Goal: Task Accomplishment & Management: Complete application form

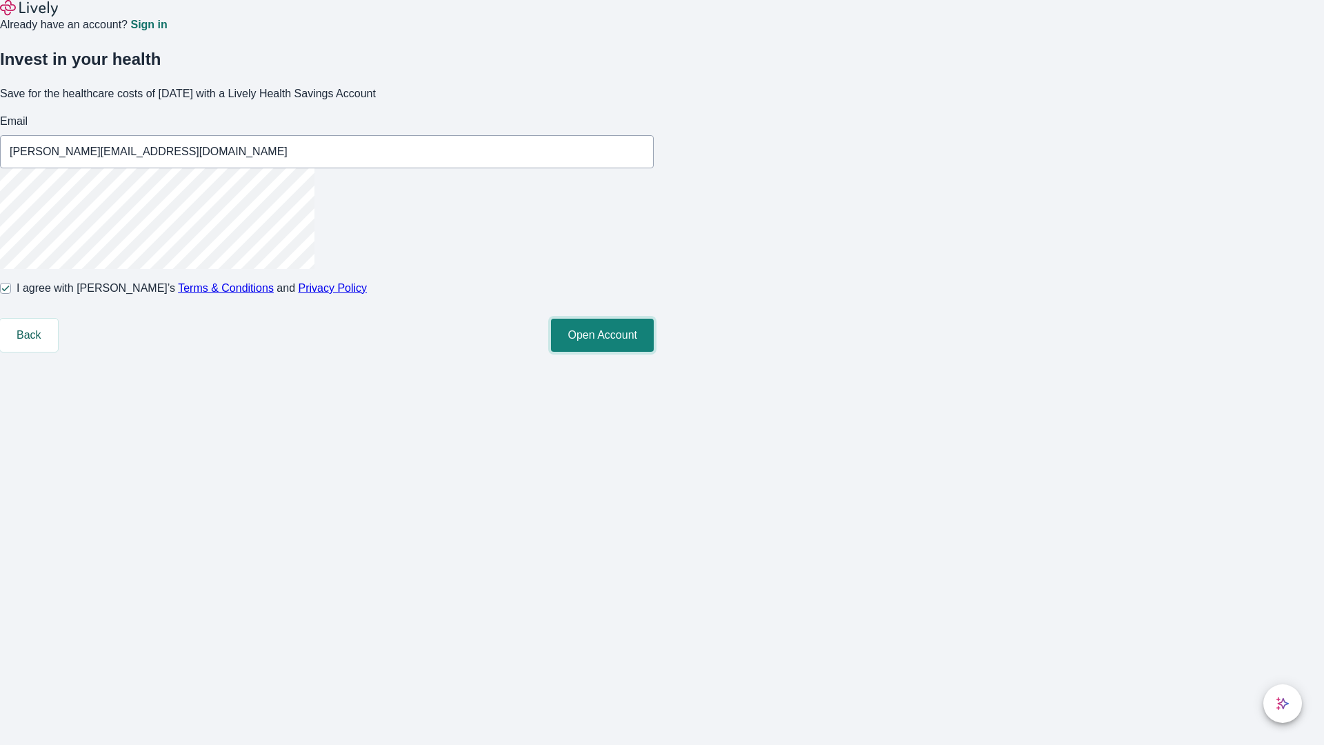
click at [654, 352] on button "Open Account" at bounding box center [602, 335] width 103 height 33
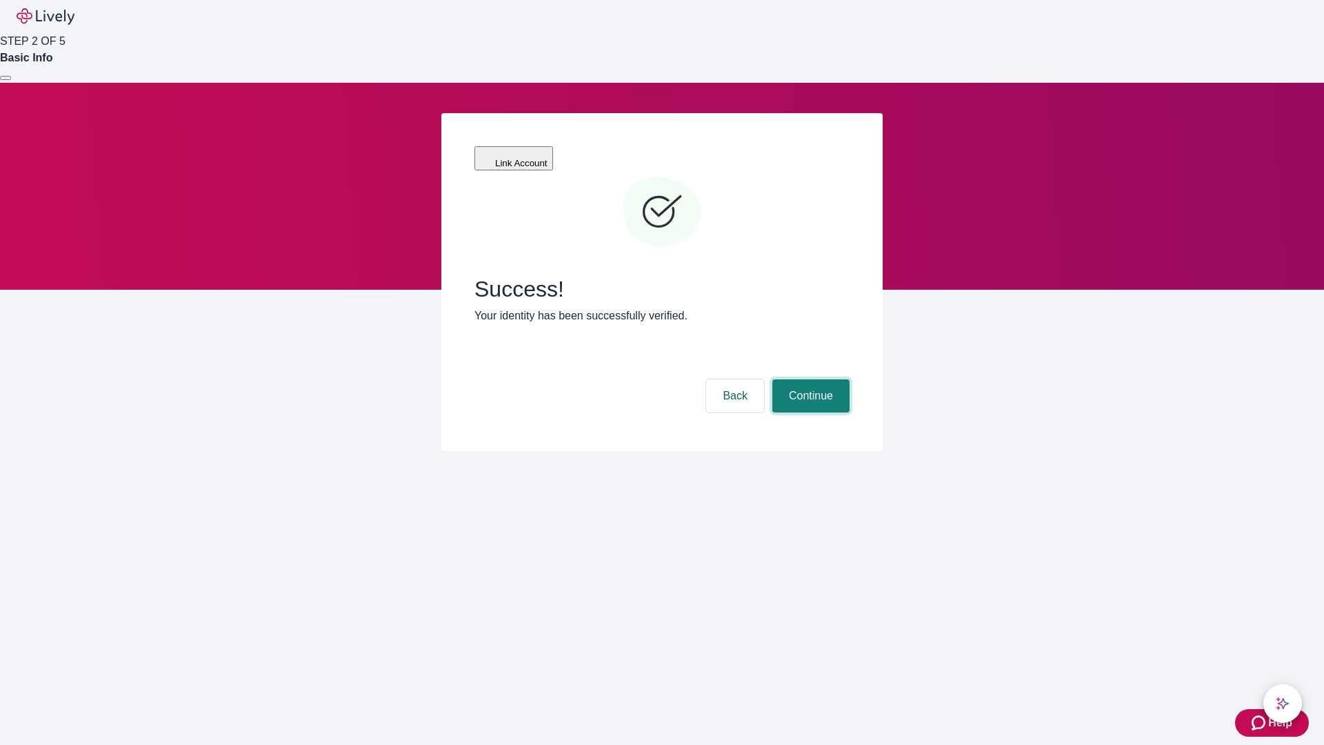
click at [809, 379] on button "Continue" at bounding box center [810, 395] width 77 height 33
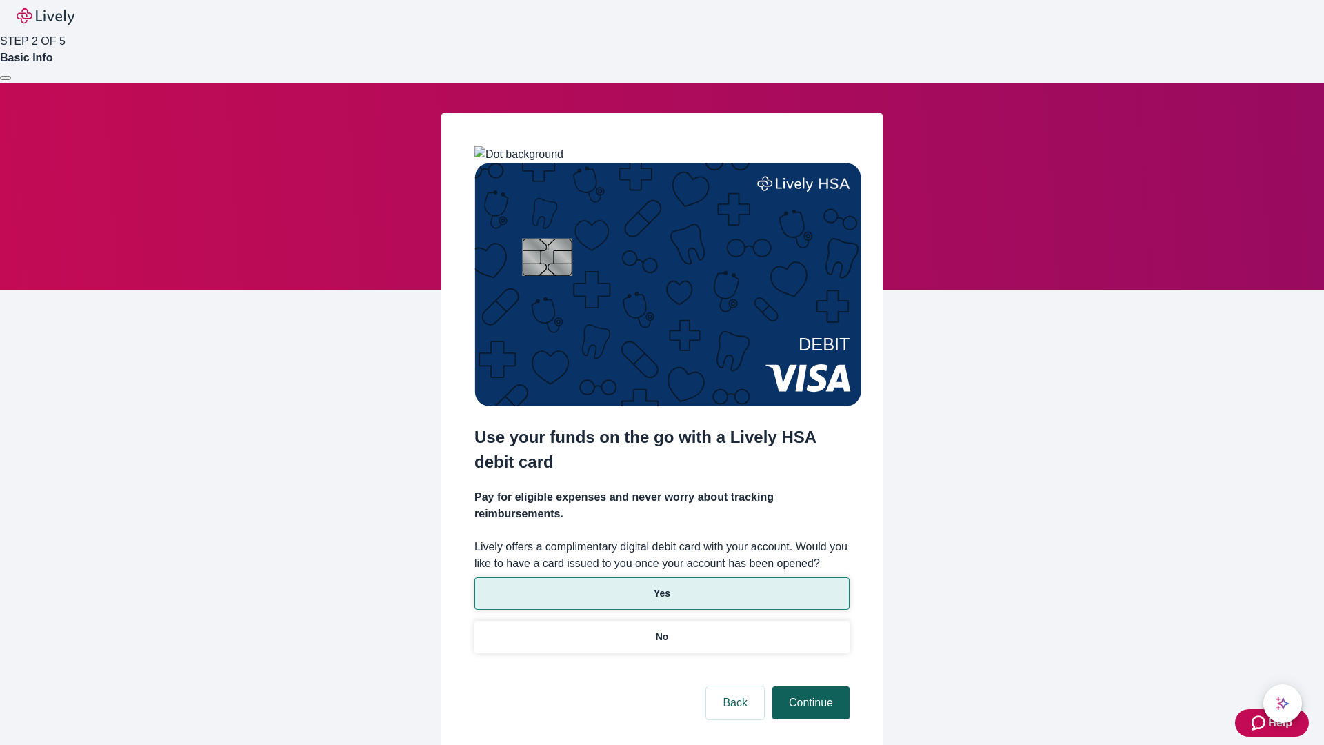
click at [661, 586] on p "Yes" at bounding box center [662, 593] width 17 height 14
click at [809, 686] on button "Continue" at bounding box center [810, 702] width 77 height 33
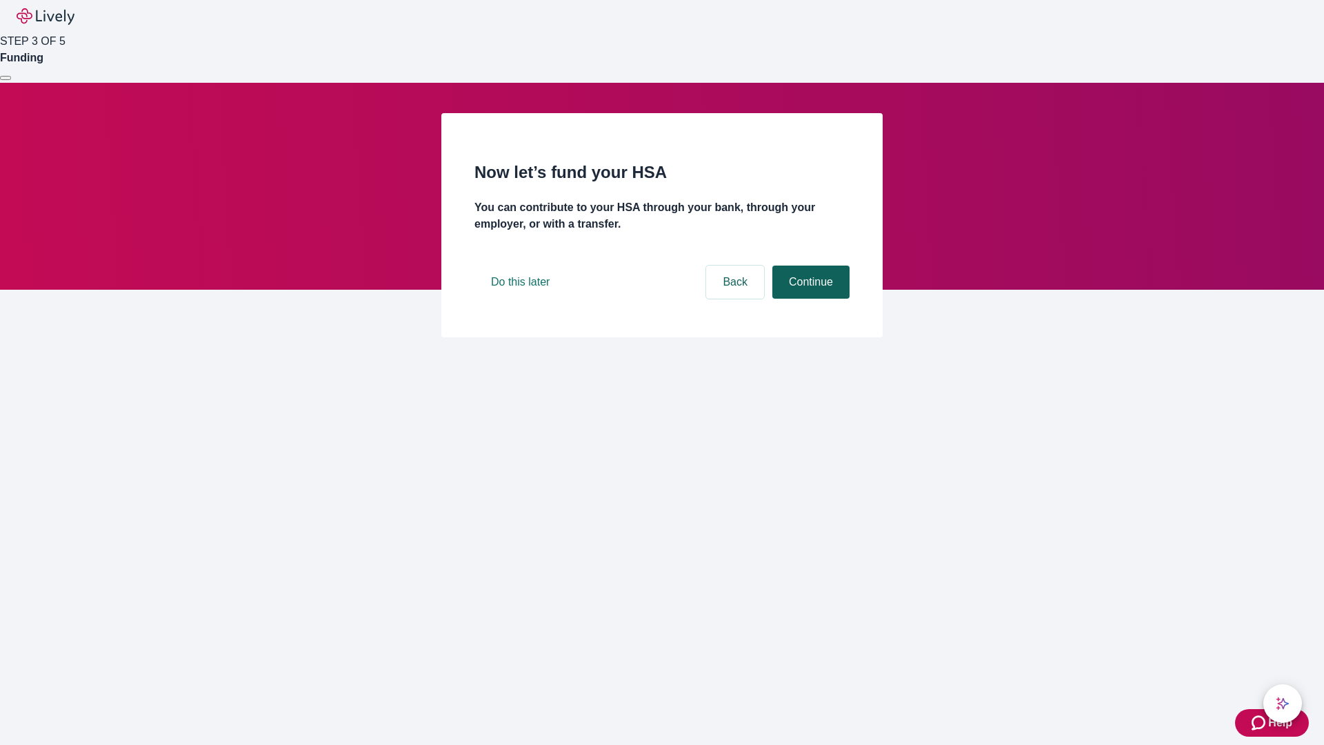
click at [809, 299] on button "Continue" at bounding box center [810, 282] width 77 height 33
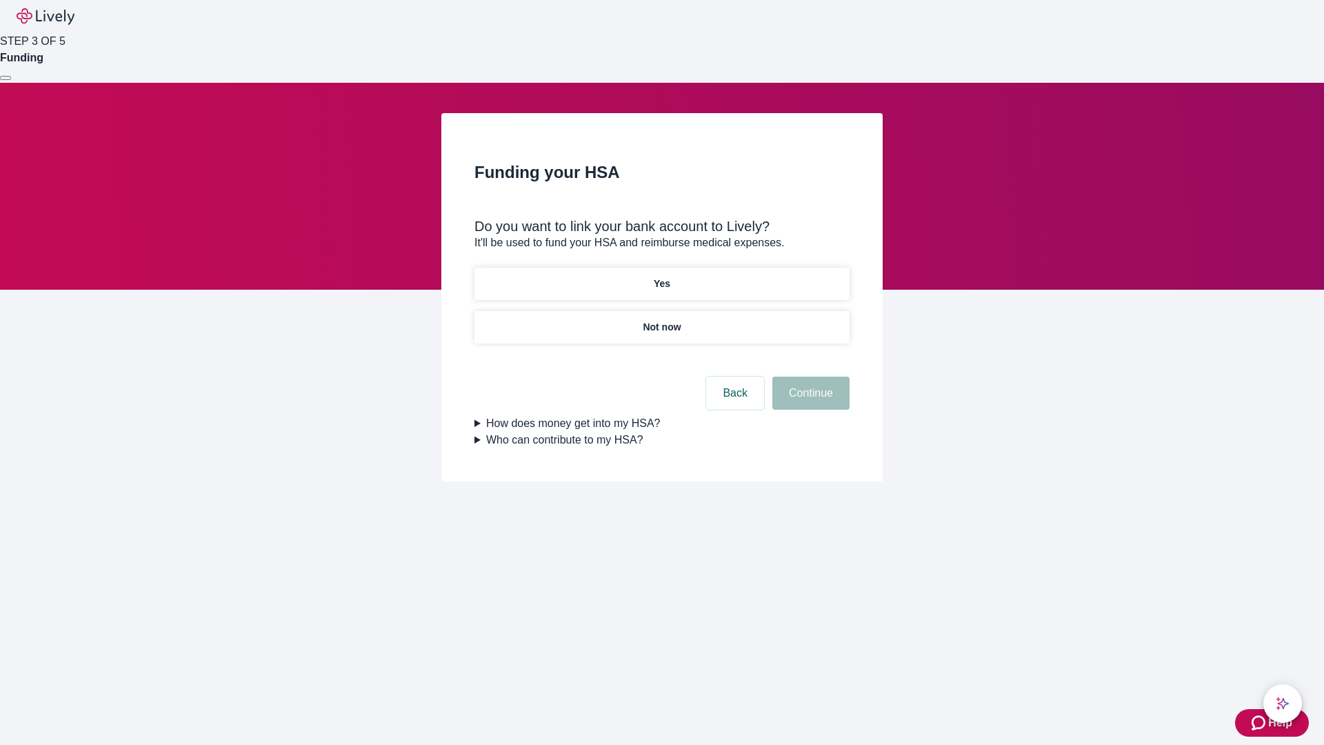
click at [661, 277] on p "Yes" at bounding box center [662, 284] width 17 height 14
click at [809, 377] on button "Continue" at bounding box center [810, 393] width 77 height 33
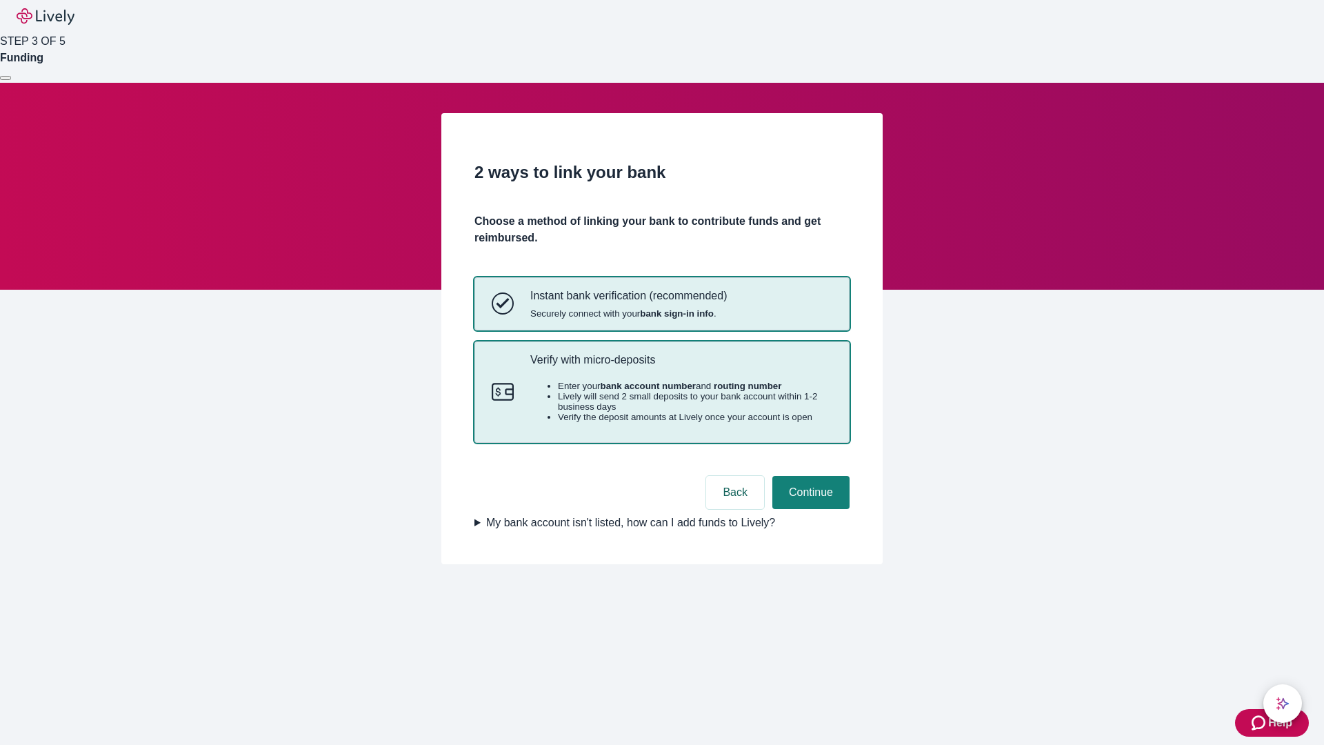
click at [681, 366] on p "Verify with micro-deposits" at bounding box center [681, 359] width 302 height 13
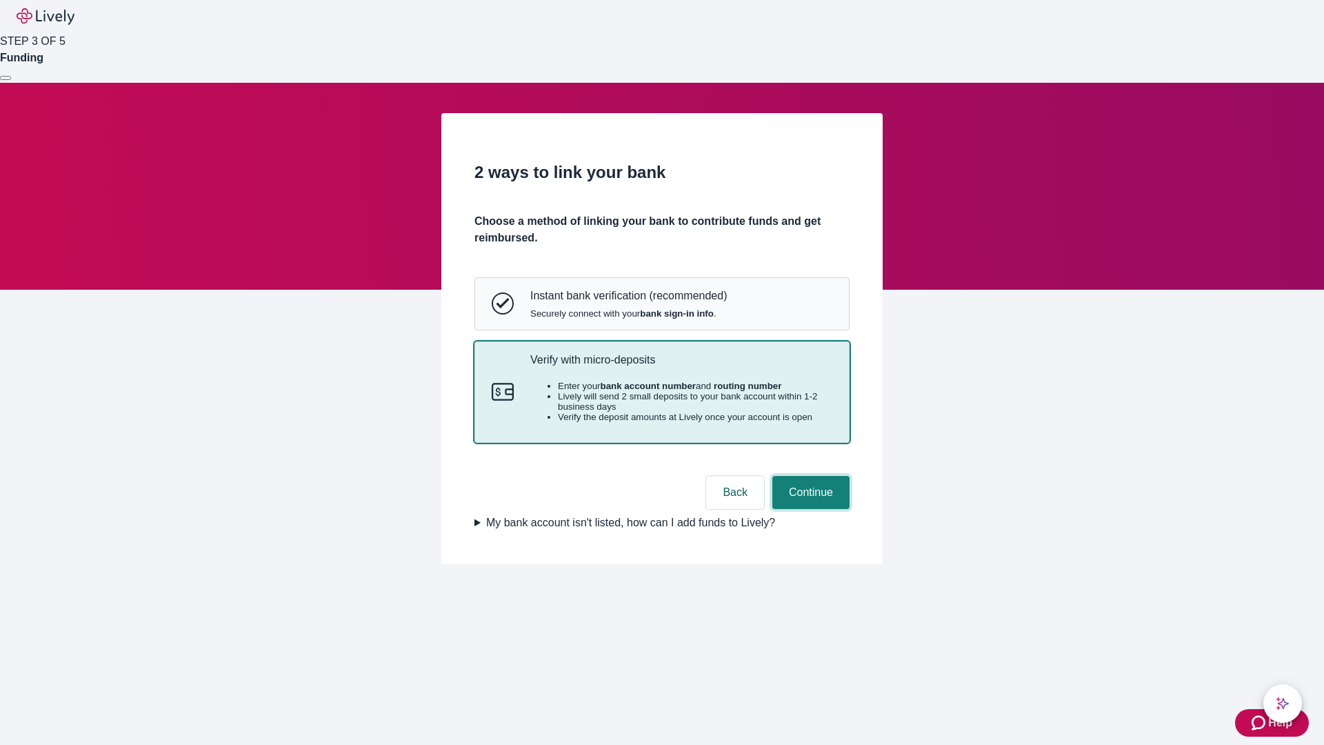
click at [809, 509] on button "Continue" at bounding box center [810, 492] width 77 height 33
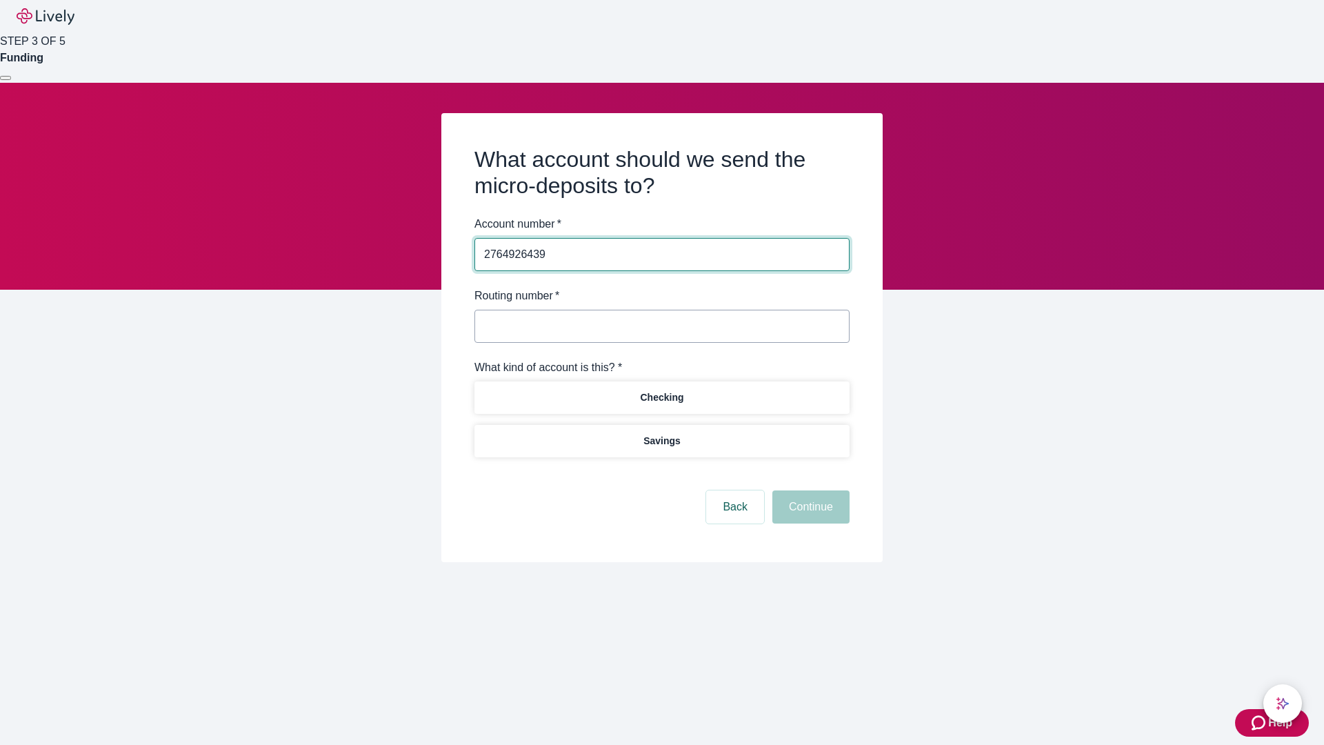
type input "2764926439"
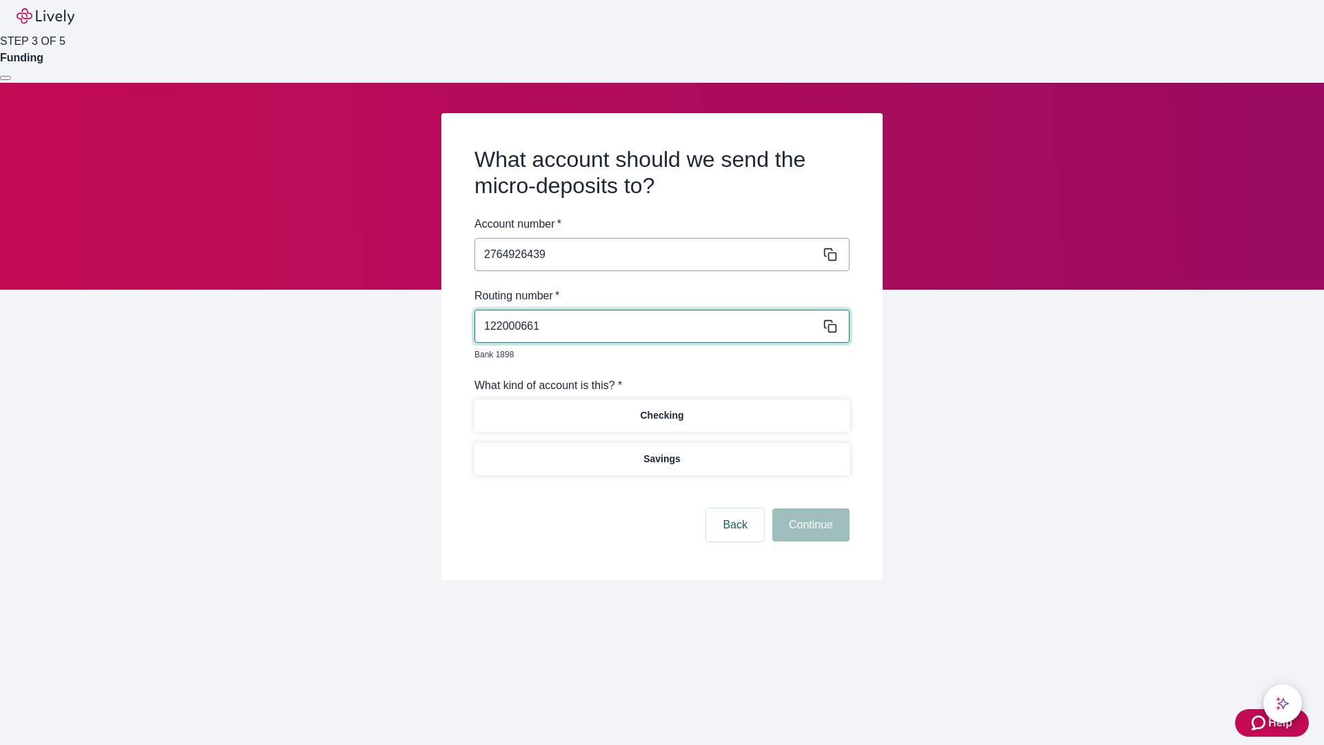
type input "122000661"
click at [661, 408] on p "Checking" at bounding box center [661, 415] width 43 height 14
click at [809, 509] on button "Continue" at bounding box center [810, 524] width 77 height 33
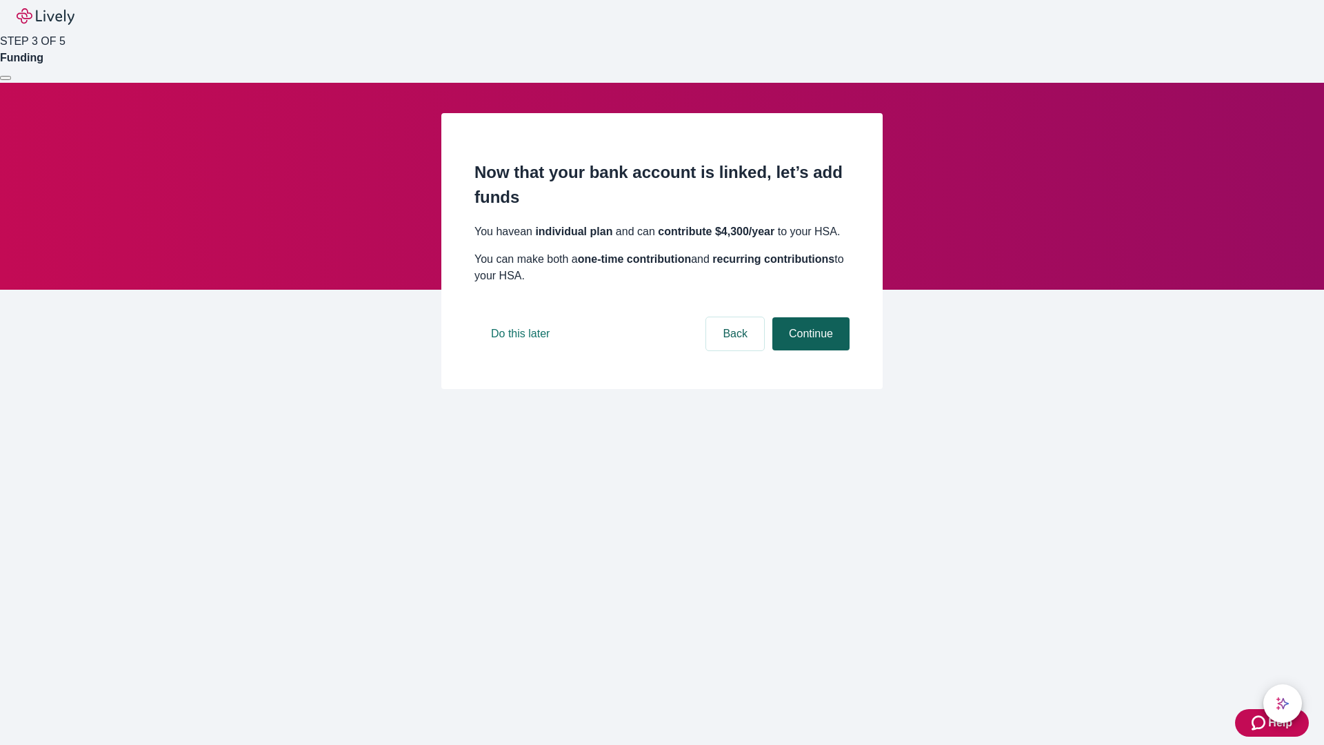
click at [809, 350] on button "Continue" at bounding box center [810, 333] width 77 height 33
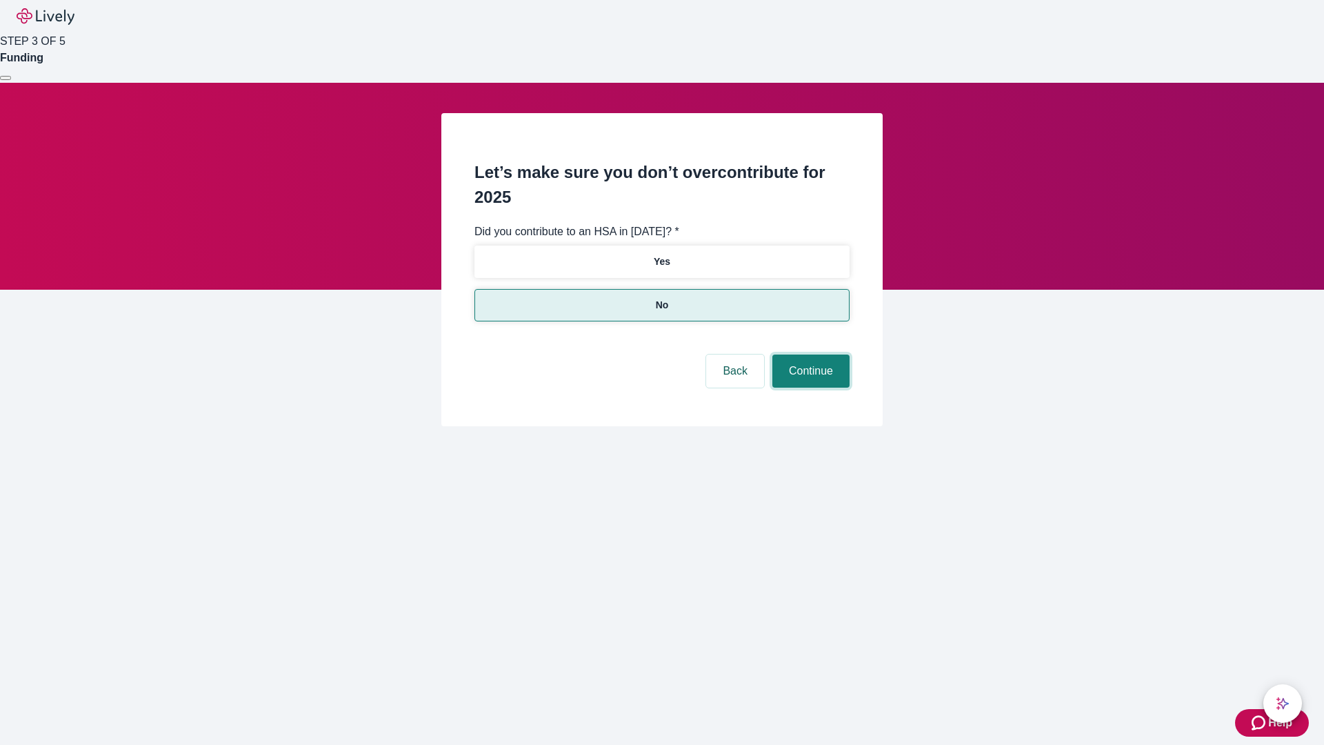
click at [809, 355] on button "Continue" at bounding box center [810, 371] width 77 height 33
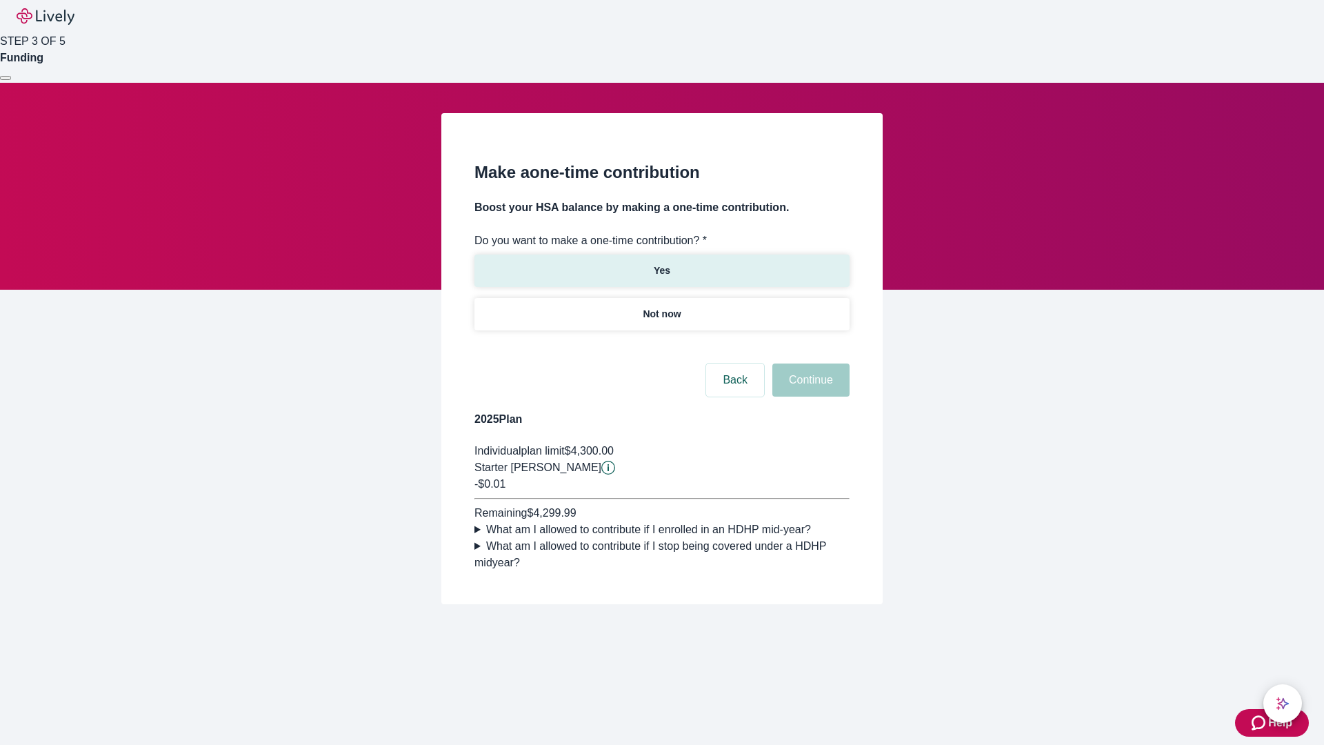
click at [661, 263] on p "Yes" at bounding box center [662, 270] width 17 height 14
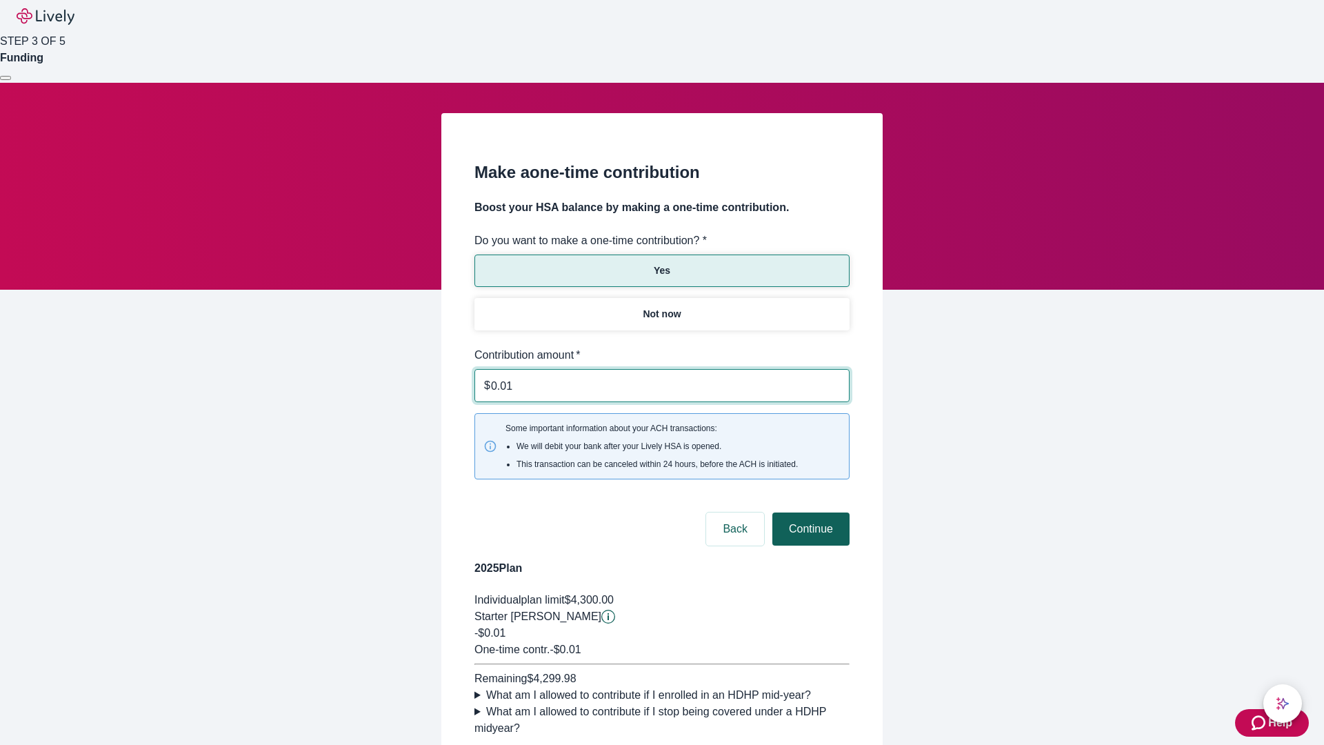
type input "0.01"
click at [809, 512] on button "Continue" at bounding box center [810, 528] width 77 height 33
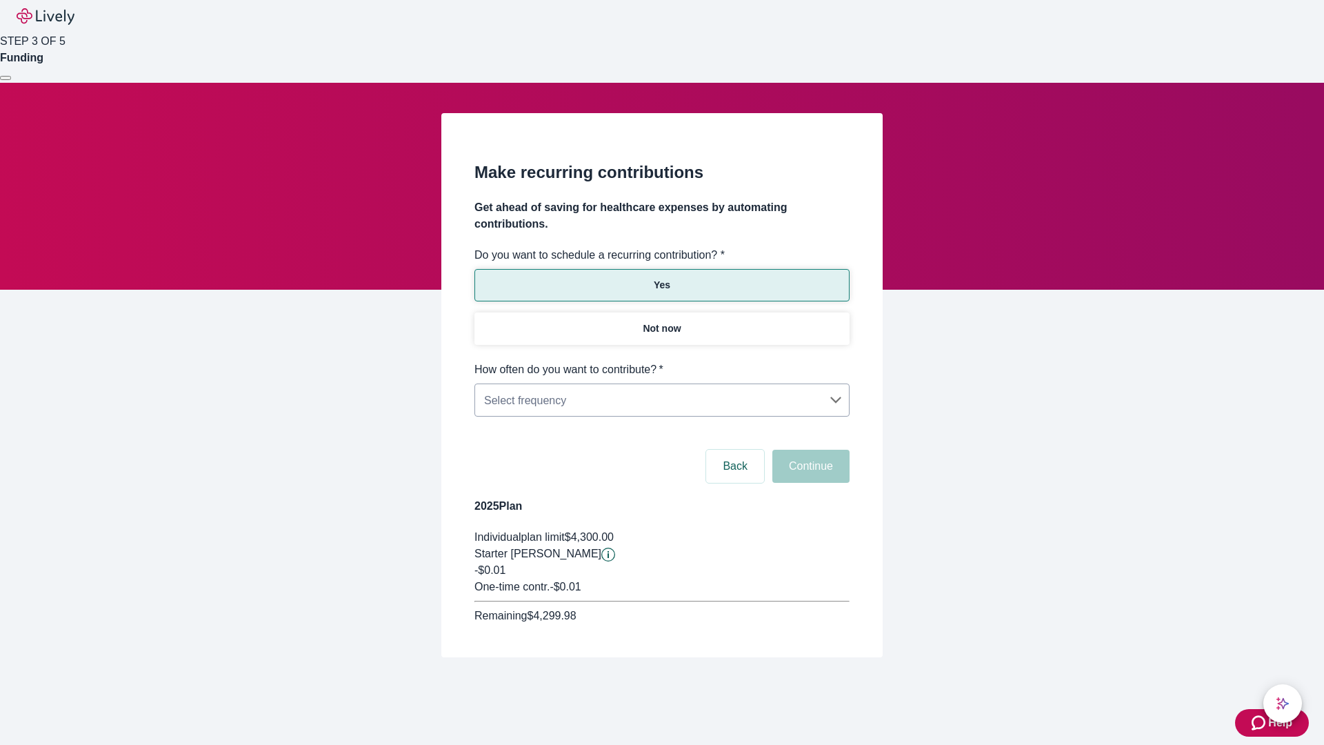
click at [661, 361] on body "Help STEP 3 OF 5 Funding Make recurring contributions Get ahead of saving for h…" at bounding box center [662, 362] width 1324 height 724
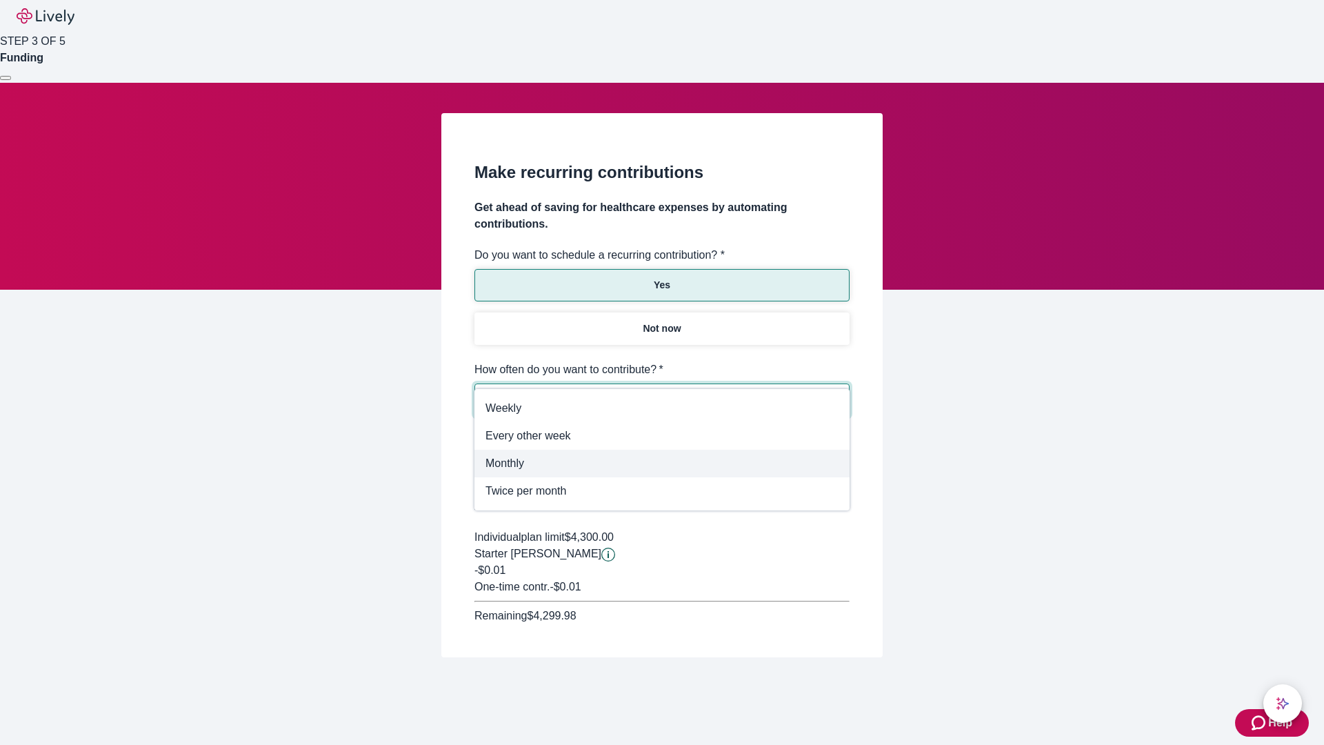
click at [662, 463] on span "Monthly" at bounding box center [662, 463] width 353 height 17
type input "Monthly"
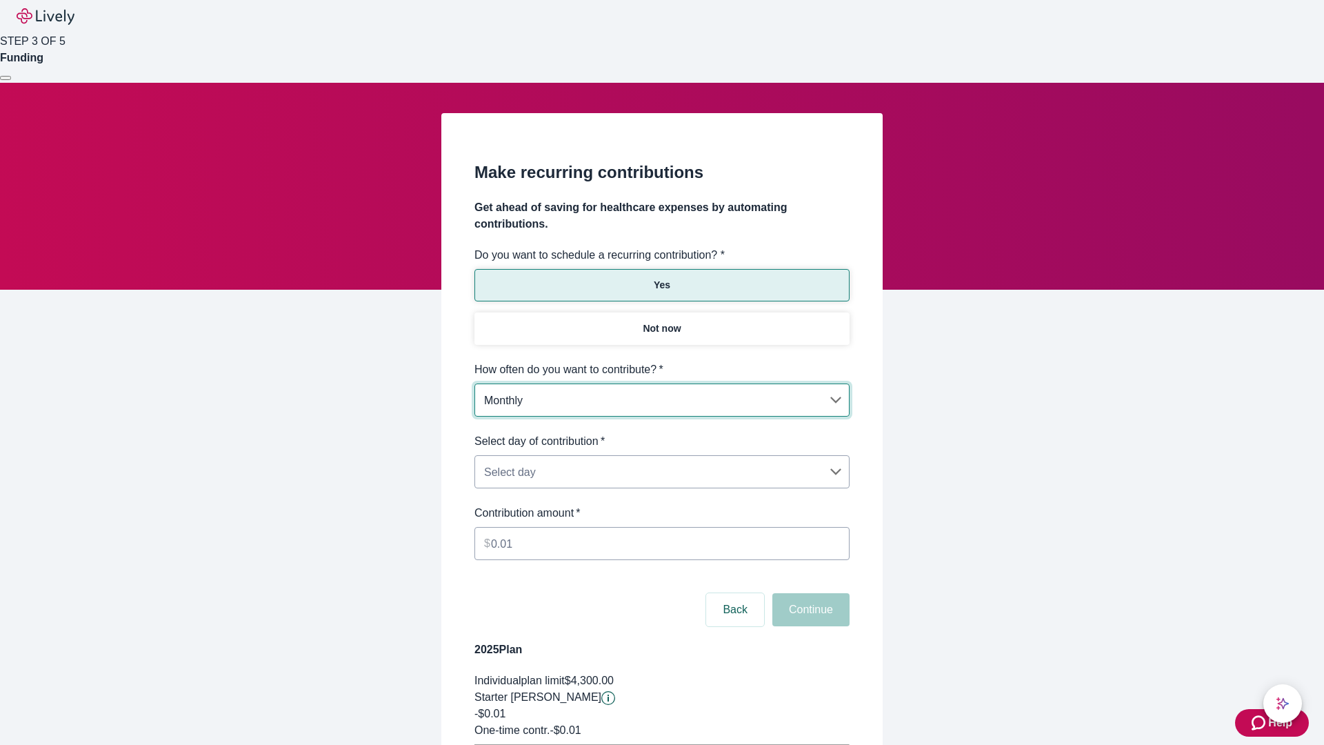
click at [661, 433] on body "Help STEP 3 OF 5 Funding Make recurring contributions Get ahead of saving for h…" at bounding box center [662, 433] width 1324 height 867
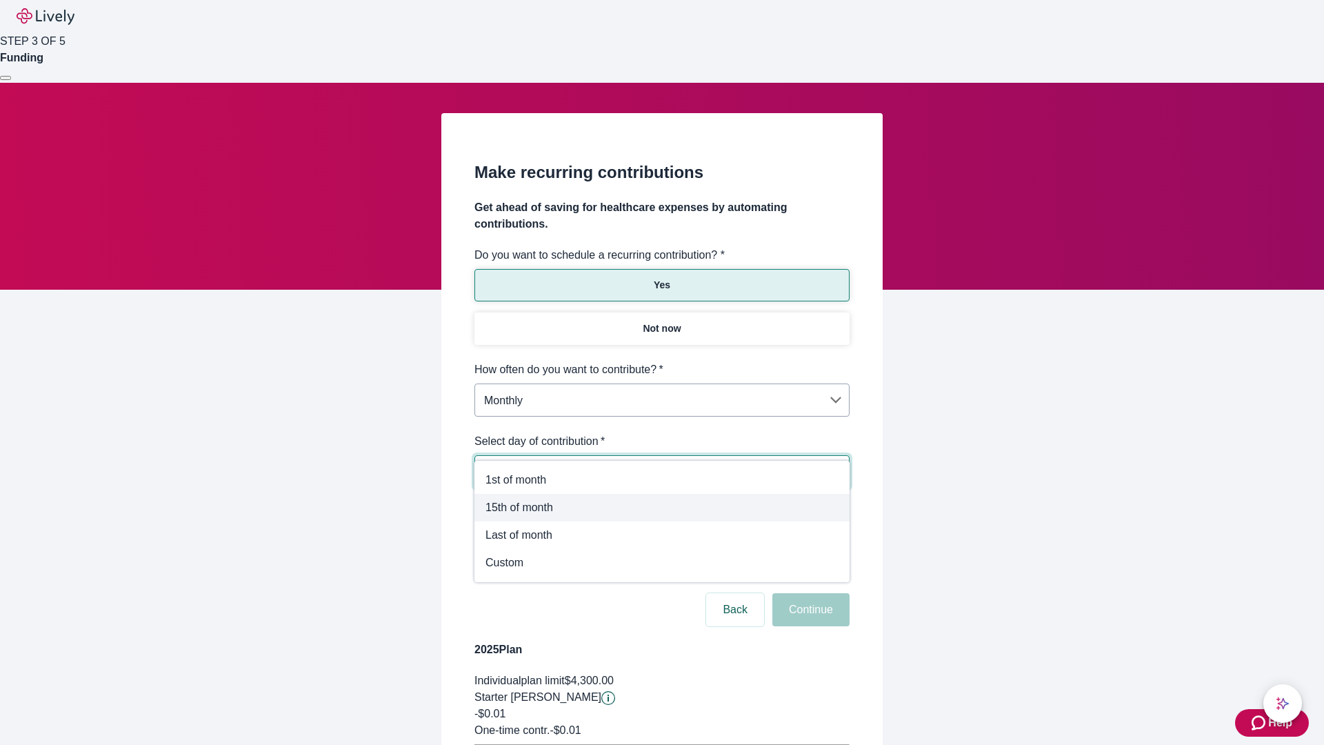
click at [662, 508] on span "15th of month" at bounding box center [662, 507] width 353 height 17
type input "Monthly15th"
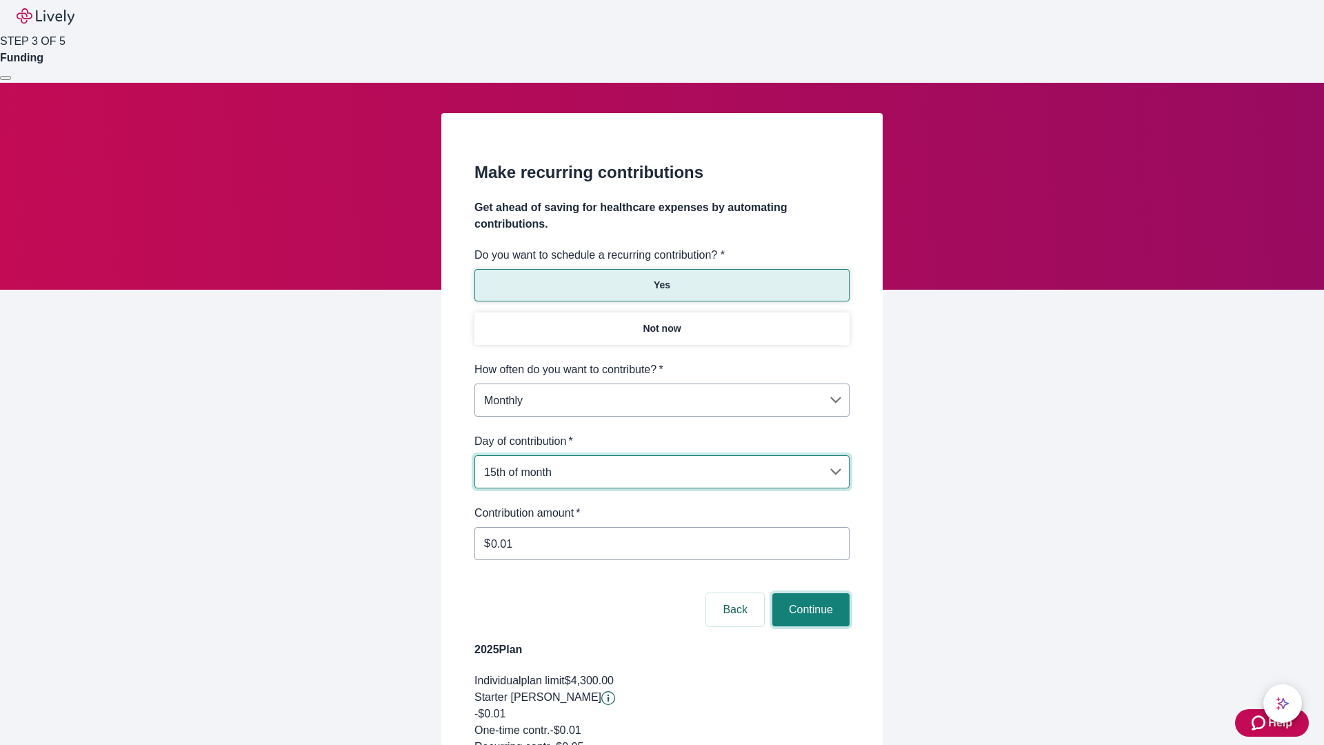
click at [809, 593] on button "Continue" at bounding box center [810, 609] width 77 height 33
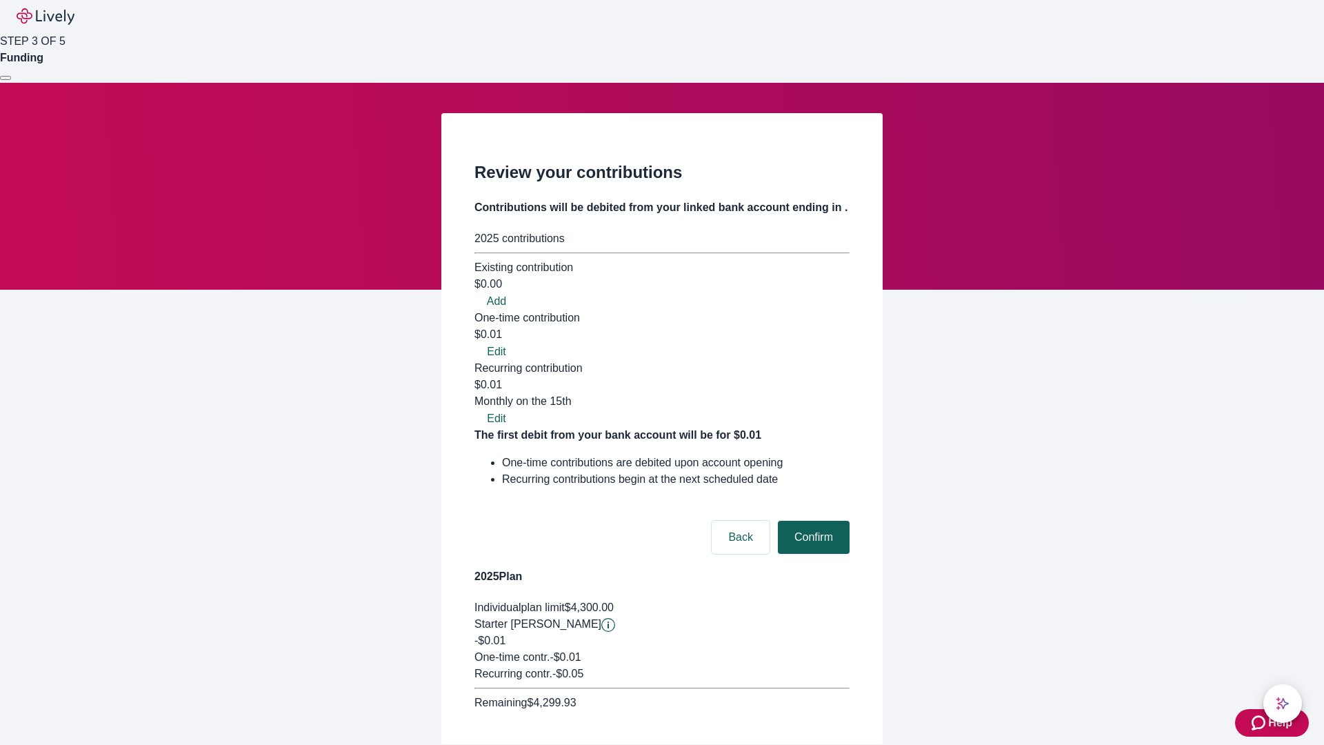
click at [812, 521] on button "Confirm" at bounding box center [814, 537] width 72 height 33
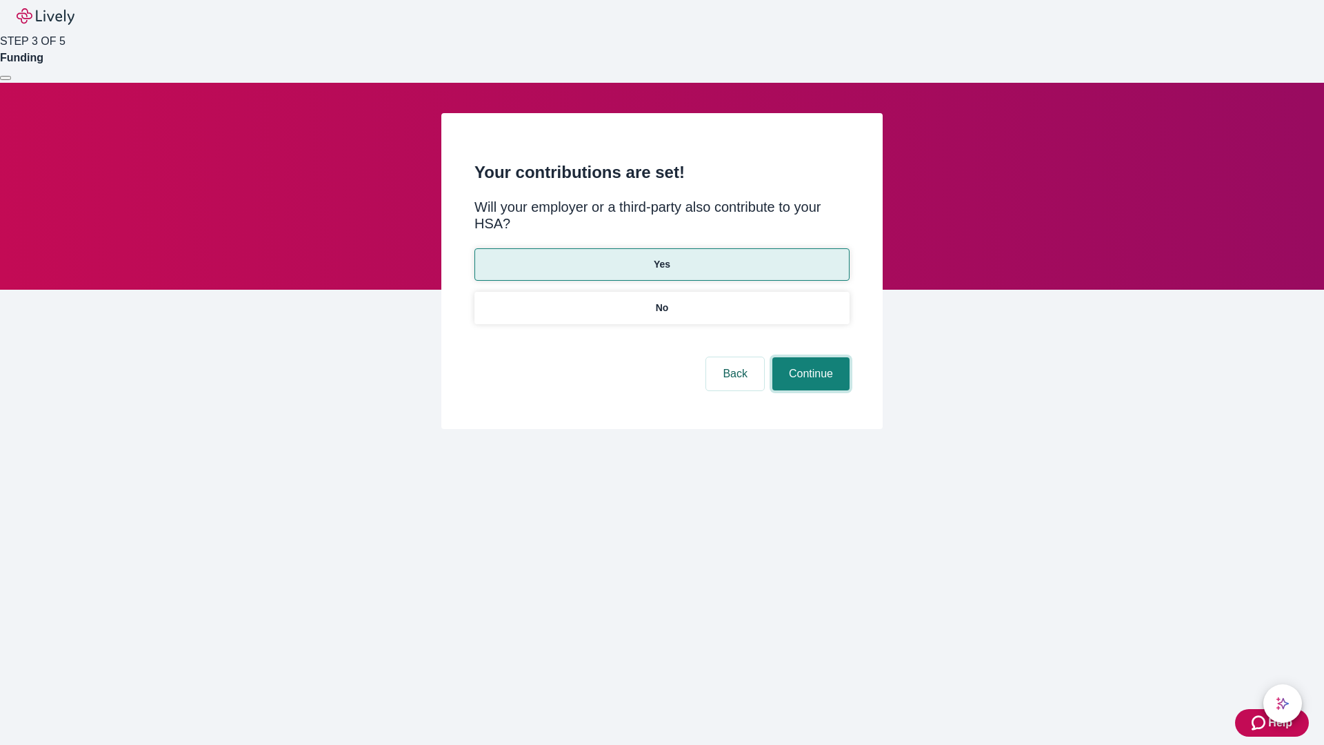
click at [809, 357] on button "Continue" at bounding box center [810, 373] width 77 height 33
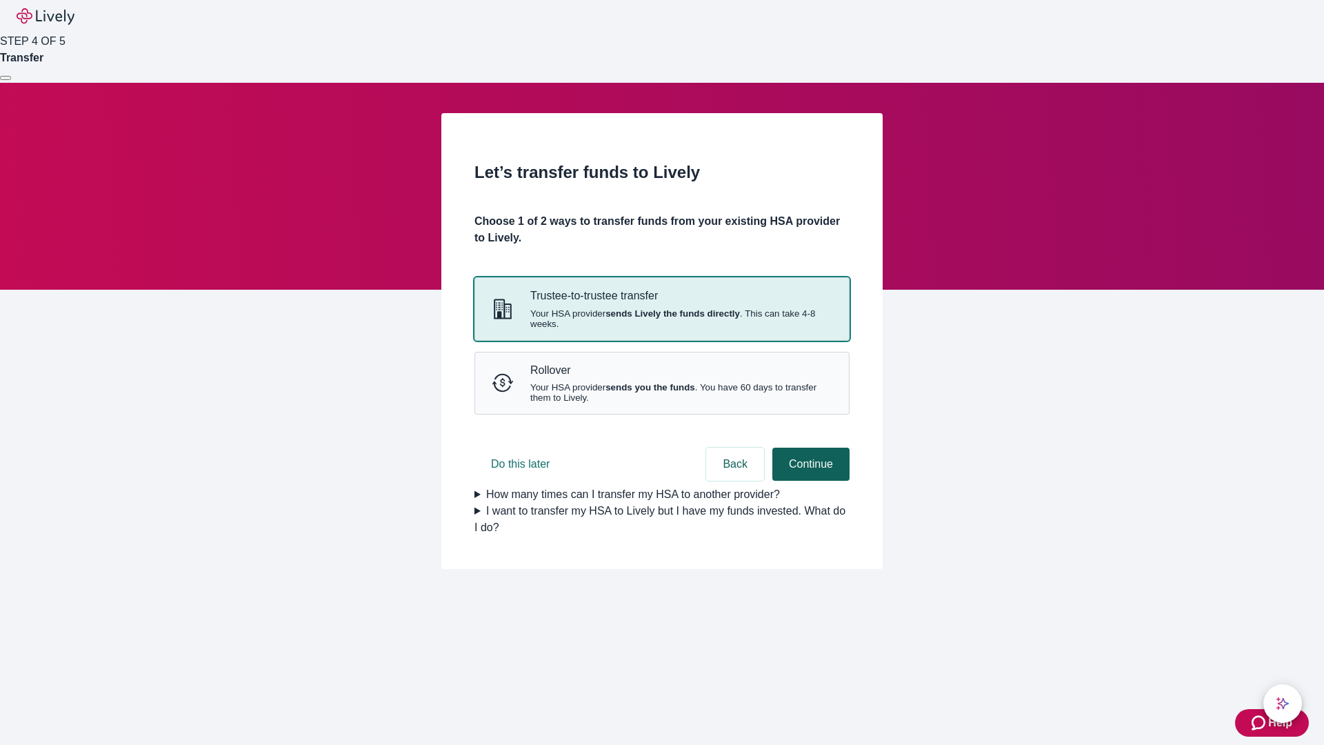
click at [661, 319] on strong "sends Lively the funds directly" at bounding box center [673, 313] width 134 height 10
click at [809, 481] on button "Continue" at bounding box center [810, 464] width 77 height 33
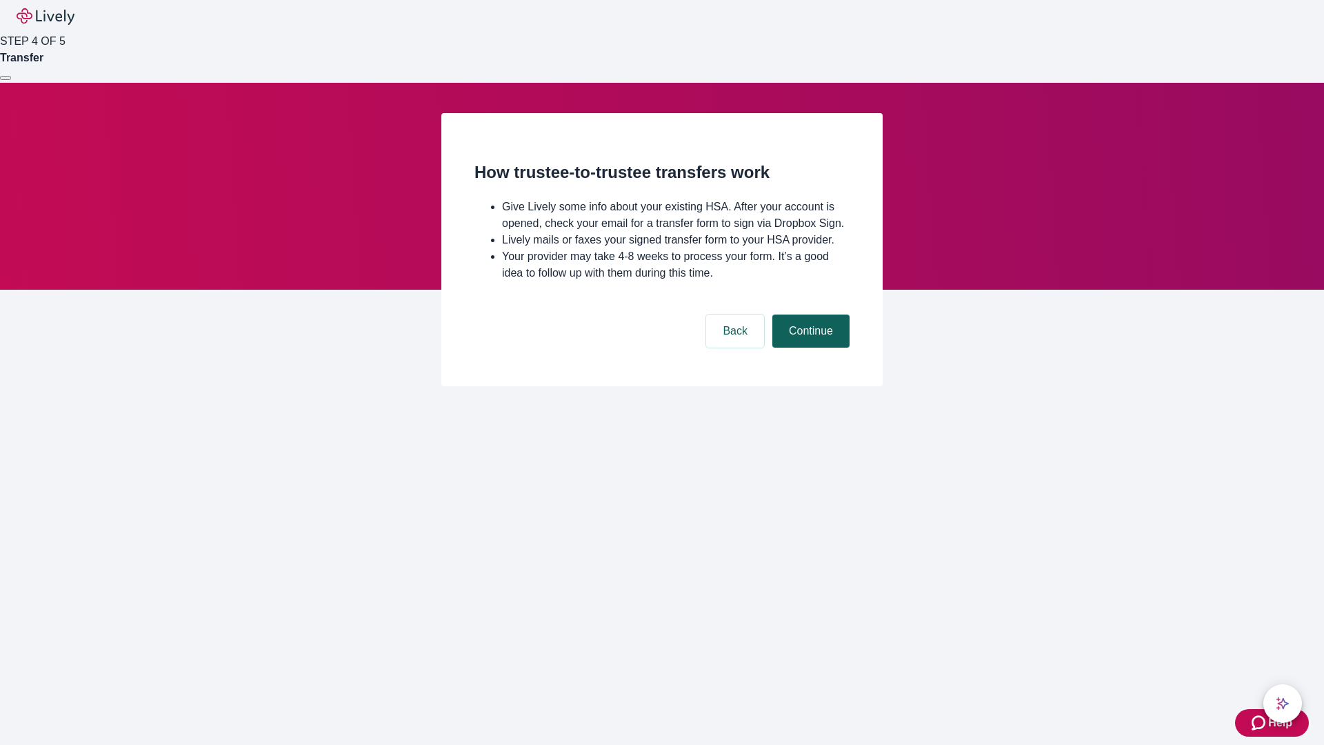
click at [809, 348] on button "Continue" at bounding box center [810, 331] width 77 height 33
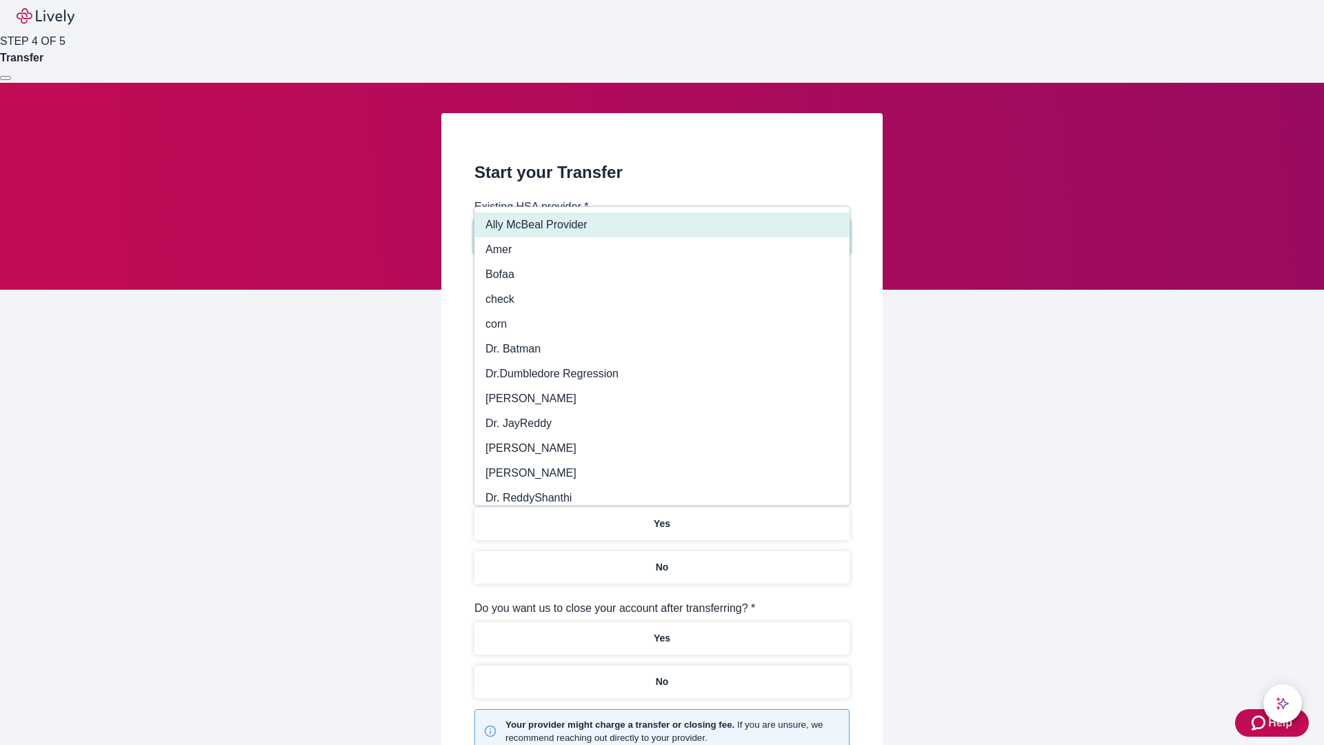
type input "Other"
type input "Health Equity"
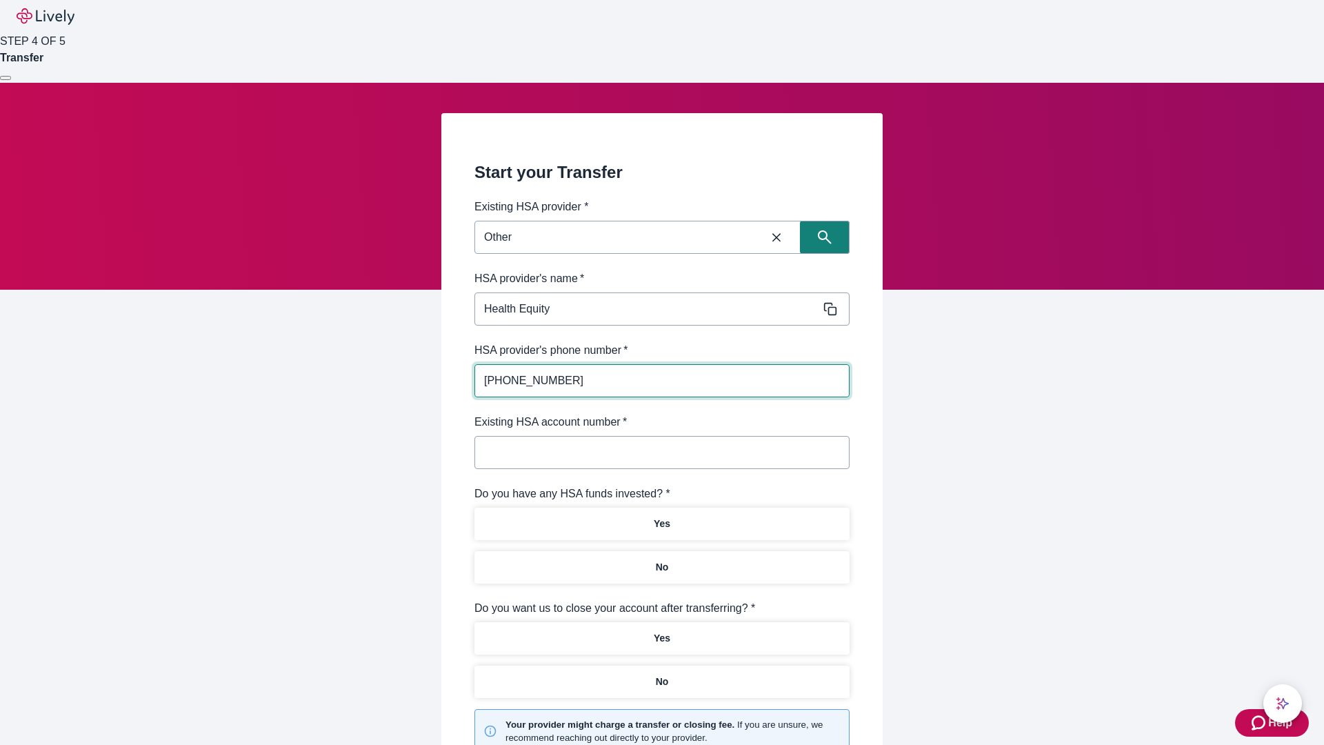
type input "[PHONE_NUMBER]"
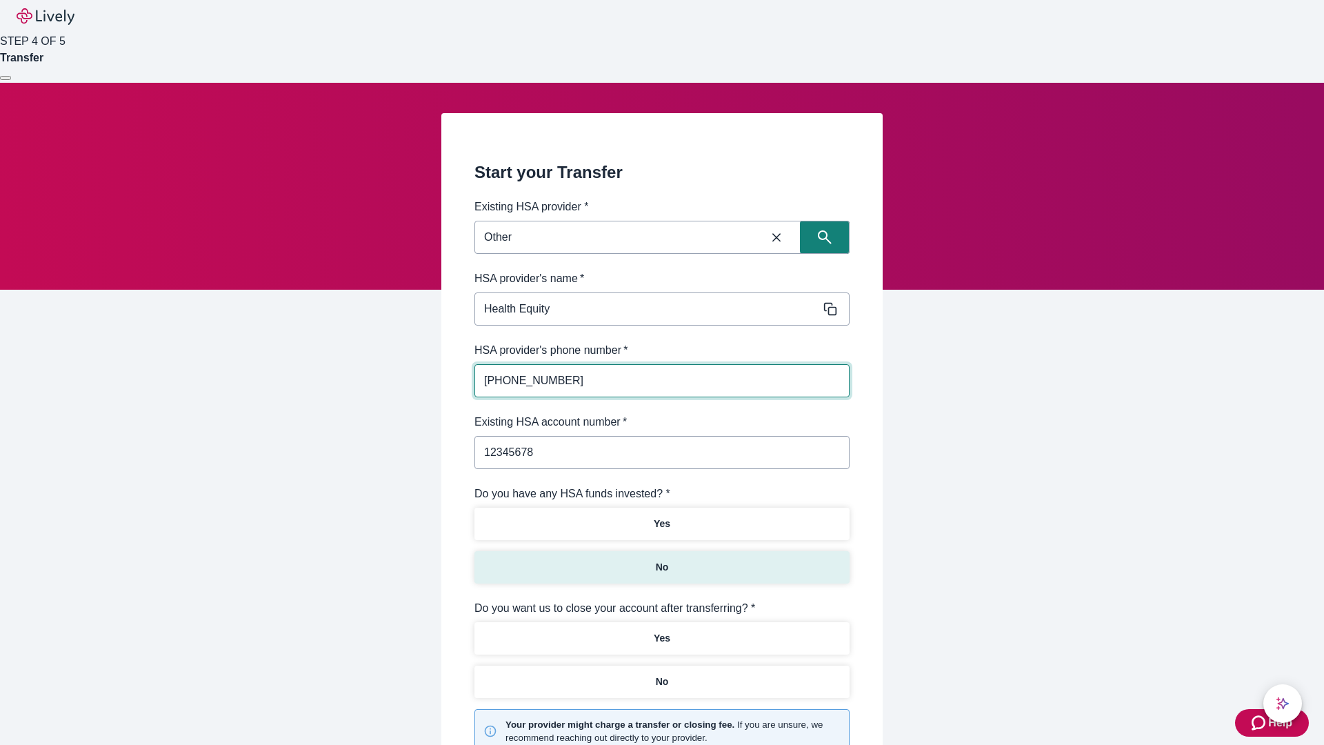
type input "12345678"
click at [661, 560] on p "No" at bounding box center [662, 567] width 13 height 14
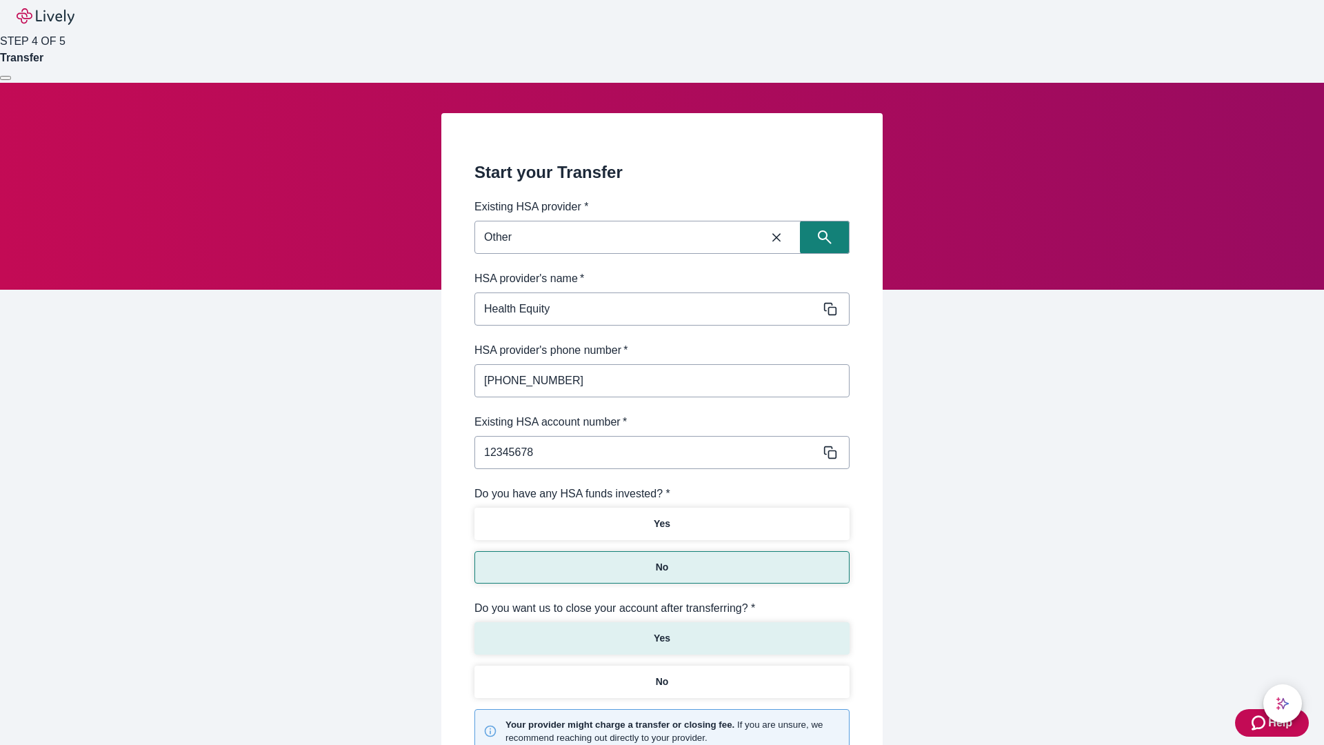
click at [661, 631] on p "Yes" at bounding box center [662, 638] width 17 height 14
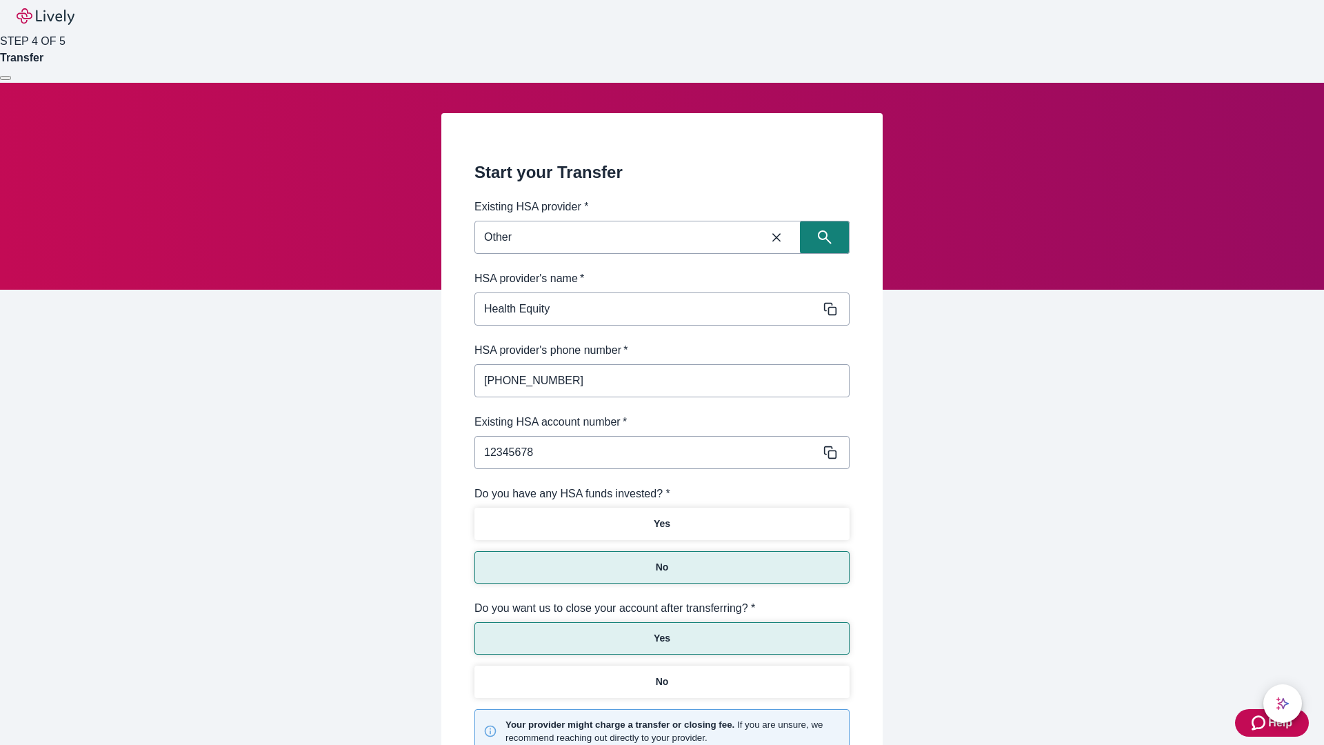
scroll to position [143, 0]
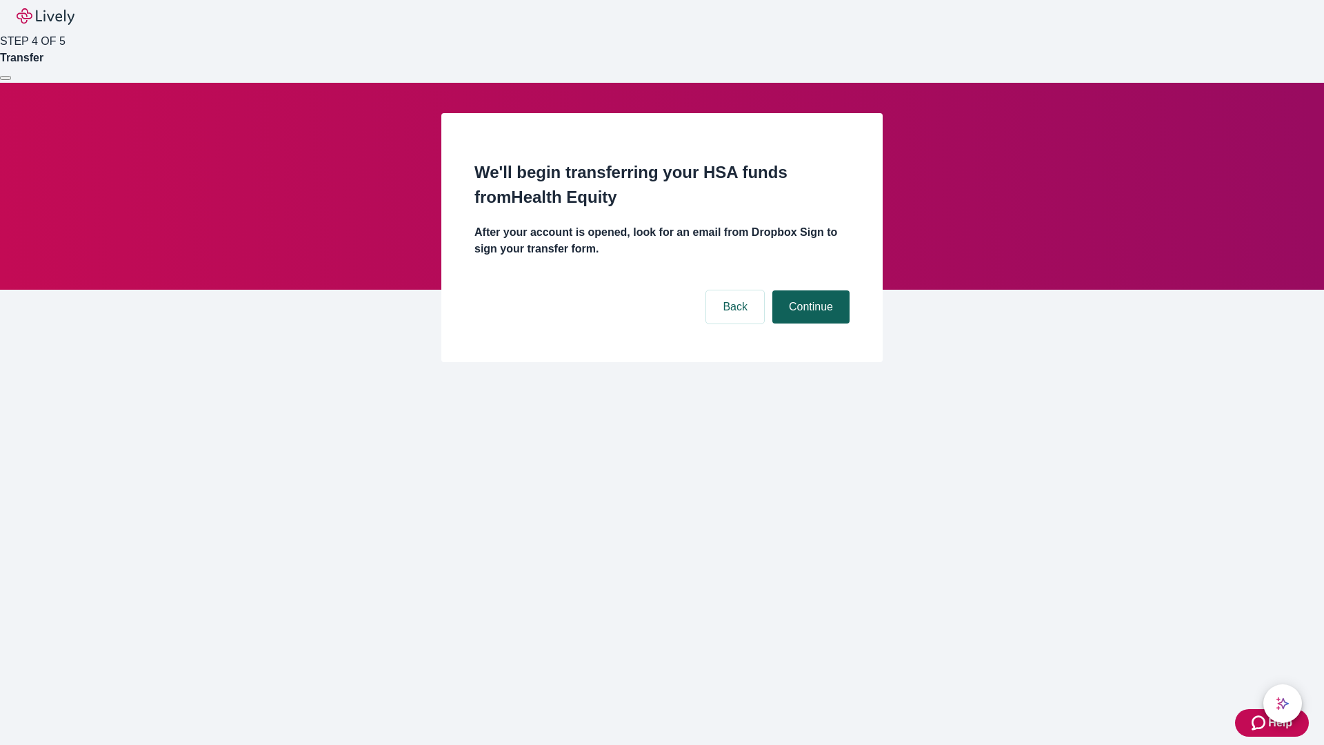
click at [809, 290] on button "Continue" at bounding box center [810, 306] width 77 height 33
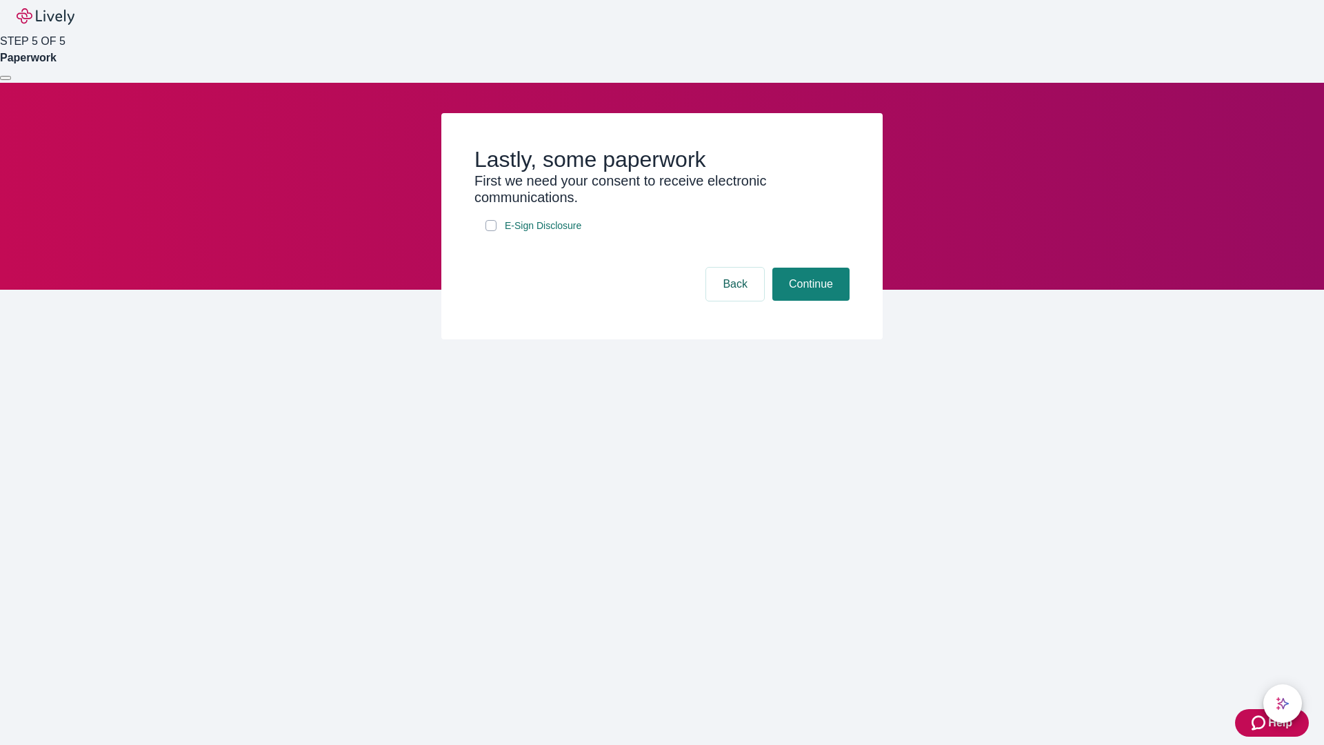
click at [491, 231] on input "E-Sign Disclosure" at bounding box center [491, 225] width 11 height 11
checkbox input "true"
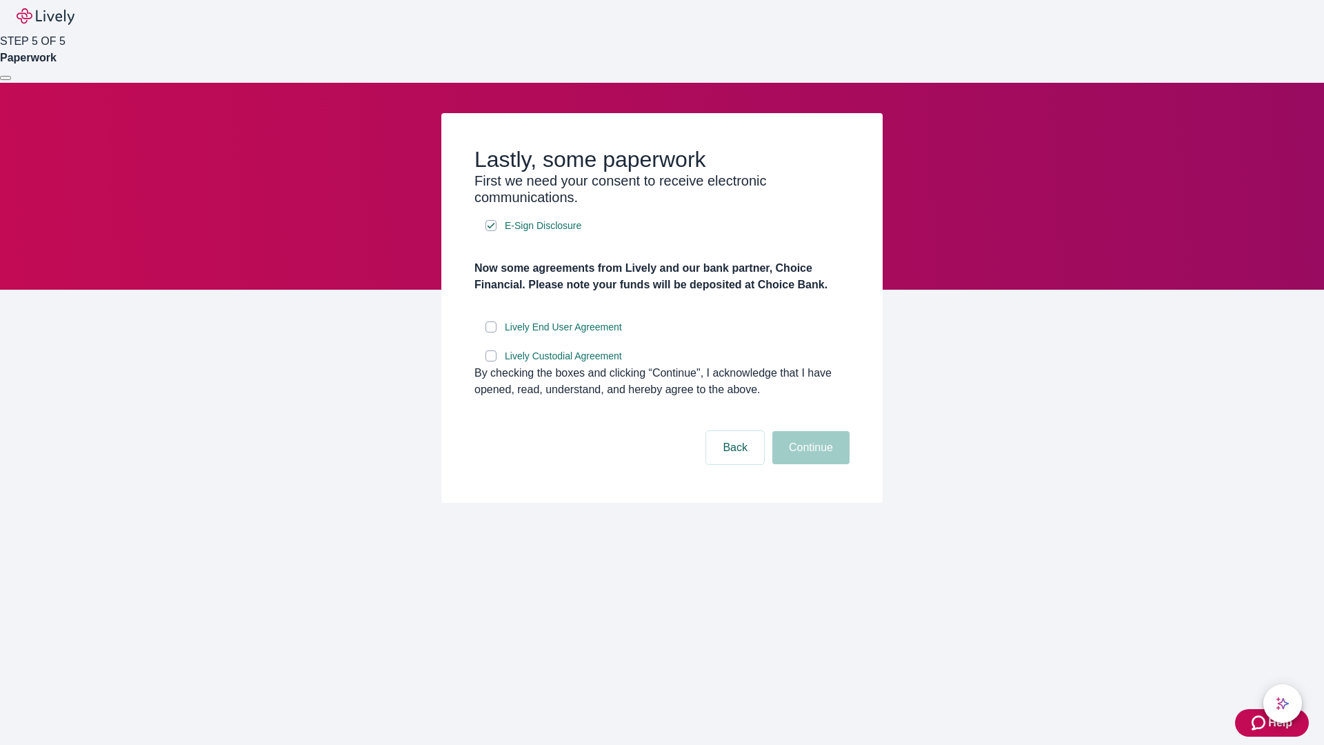
click at [491, 332] on input "Lively End User Agreement" at bounding box center [491, 326] width 11 height 11
checkbox input "true"
click at [491, 361] on input "Lively Custodial Agreement" at bounding box center [491, 355] width 11 height 11
checkbox input "true"
click at [809, 464] on button "Continue" at bounding box center [810, 447] width 77 height 33
